Goal: Transaction & Acquisition: Purchase product/service

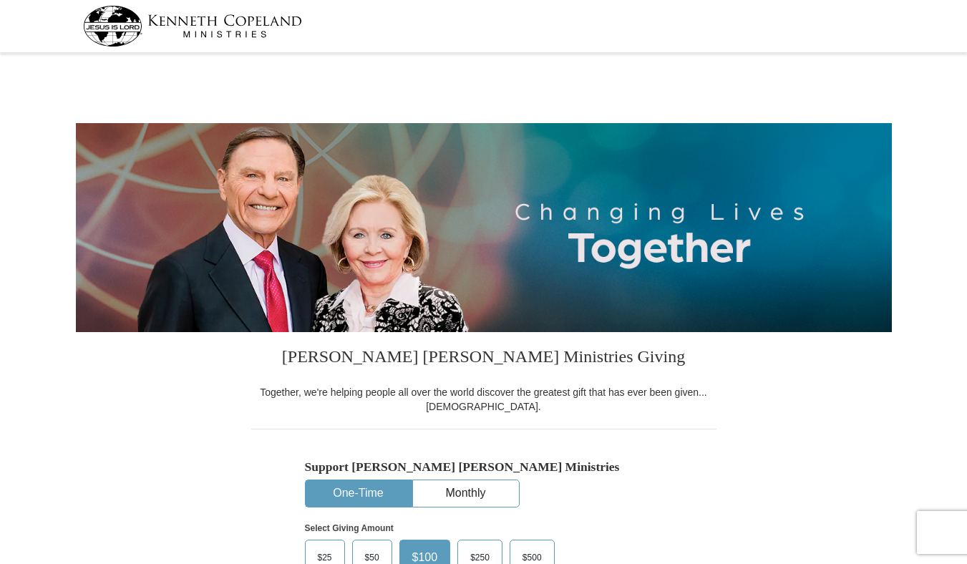
select select "OK"
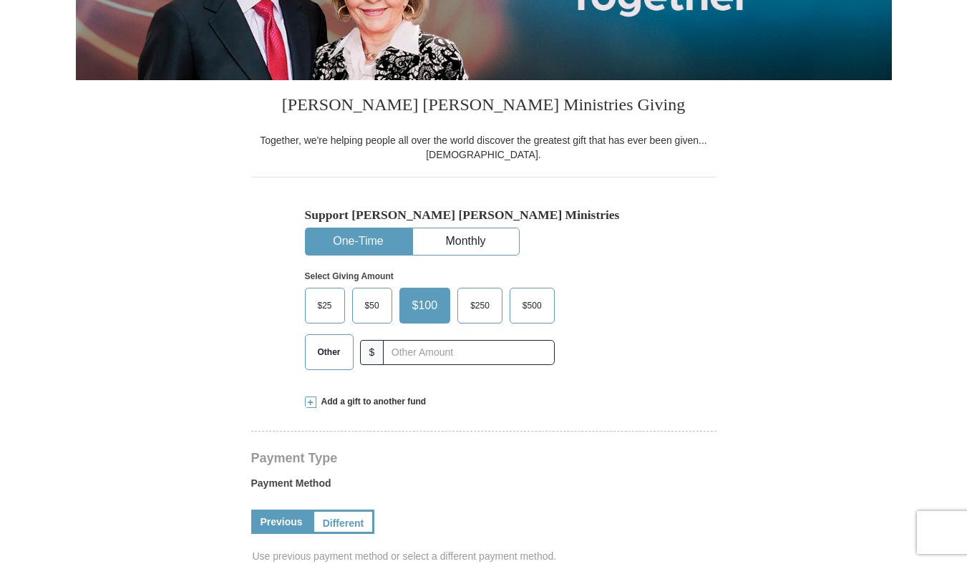
scroll to position [252, 0]
click at [322, 303] on span "$25" at bounding box center [325, 305] width 29 height 21
click at [0, 0] on input "$25" at bounding box center [0, 0] width 0 height 0
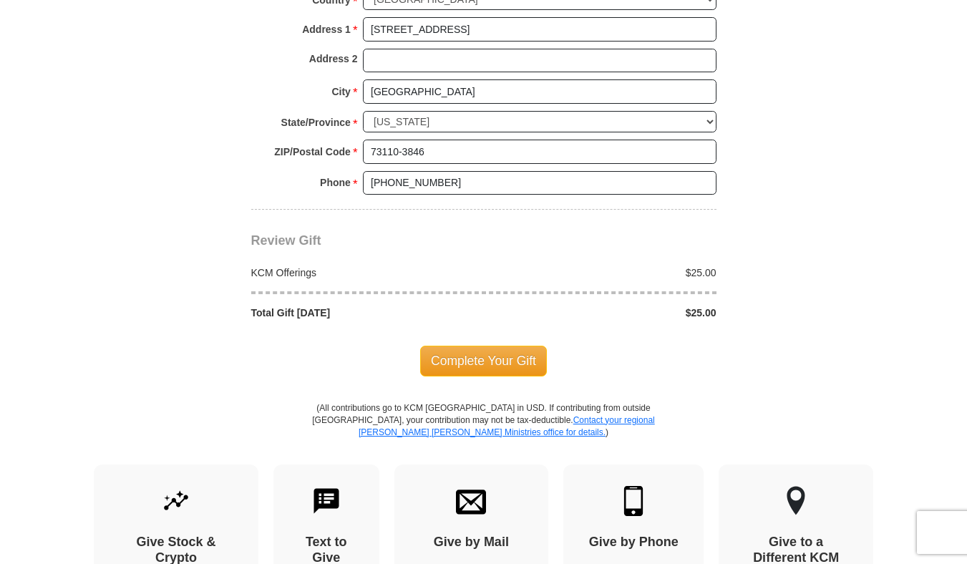
scroll to position [1135, 0]
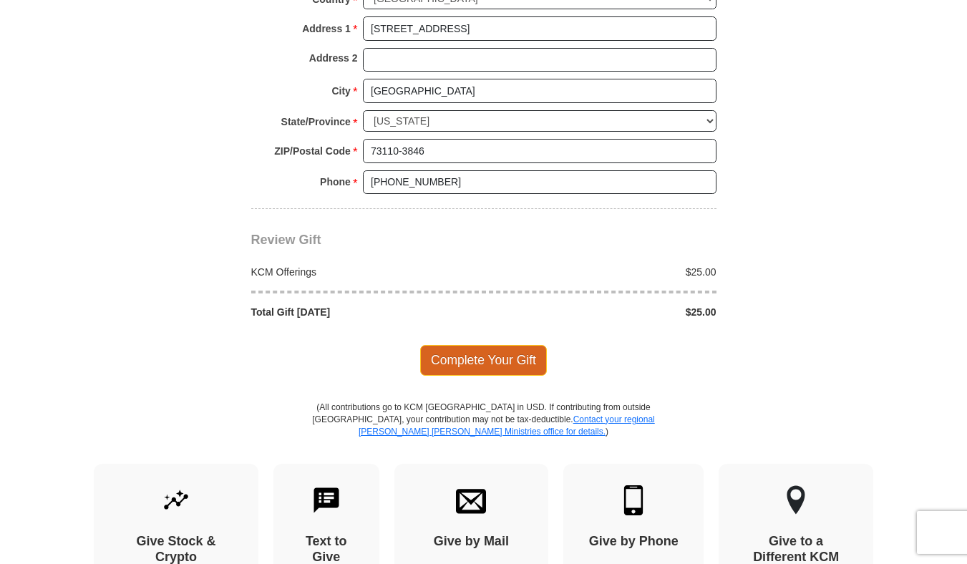
click at [478, 351] on span "Complete Your Gift" at bounding box center [483, 360] width 127 height 30
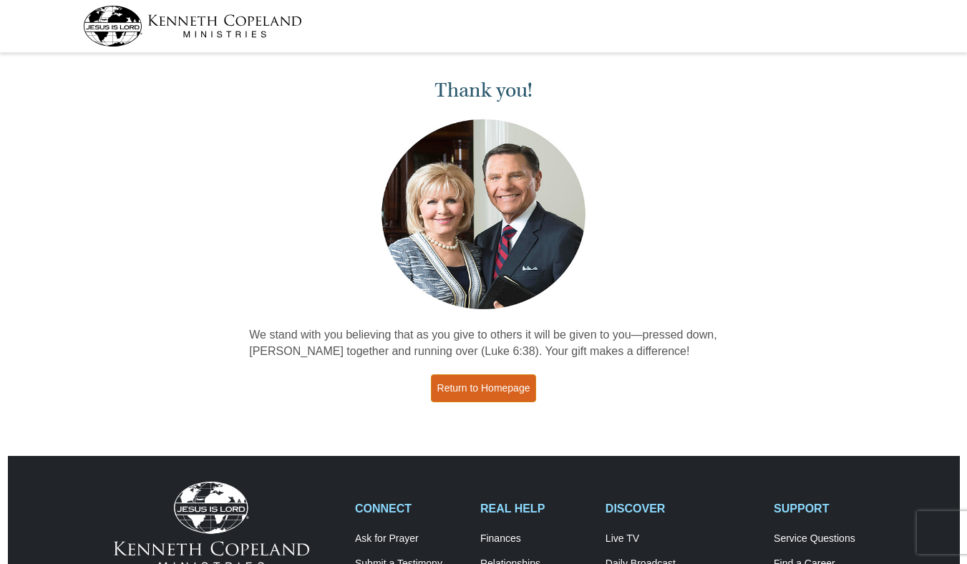
click at [479, 383] on link "Return to Homepage" at bounding box center [484, 388] width 106 height 28
